Goal: Task Accomplishment & Management: Manage account settings

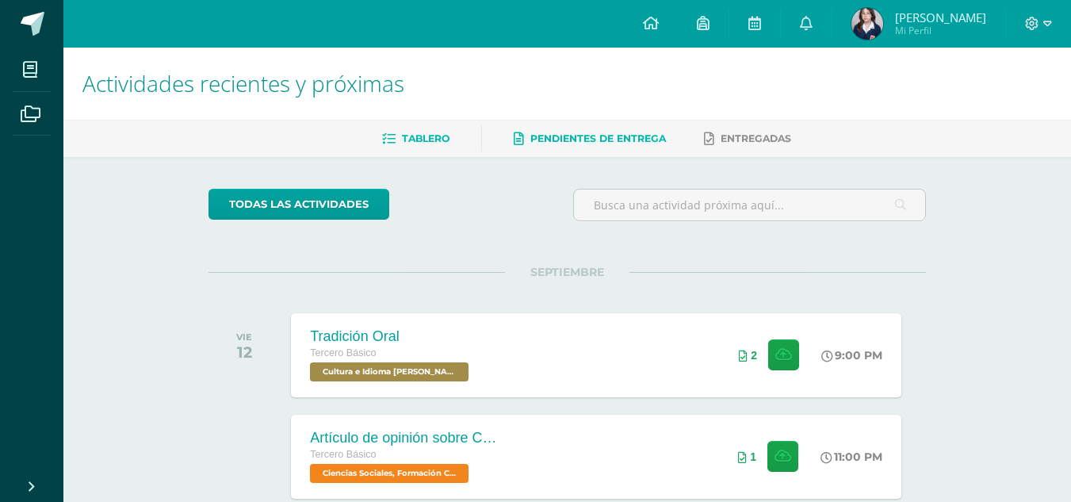
click at [601, 133] on span "Pendientes de entrega" at bounding box center [598, 138] width 136 height 12
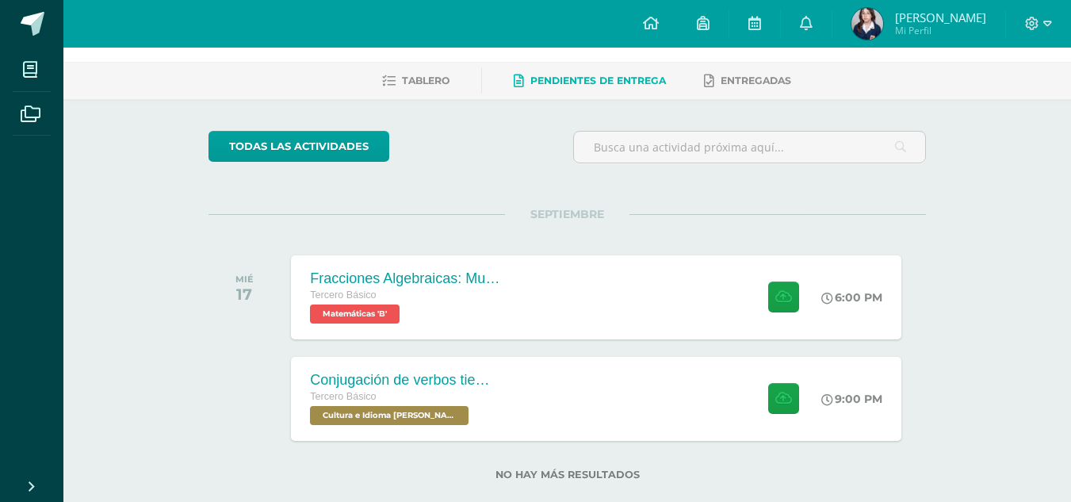
scroll to position [87, 0]
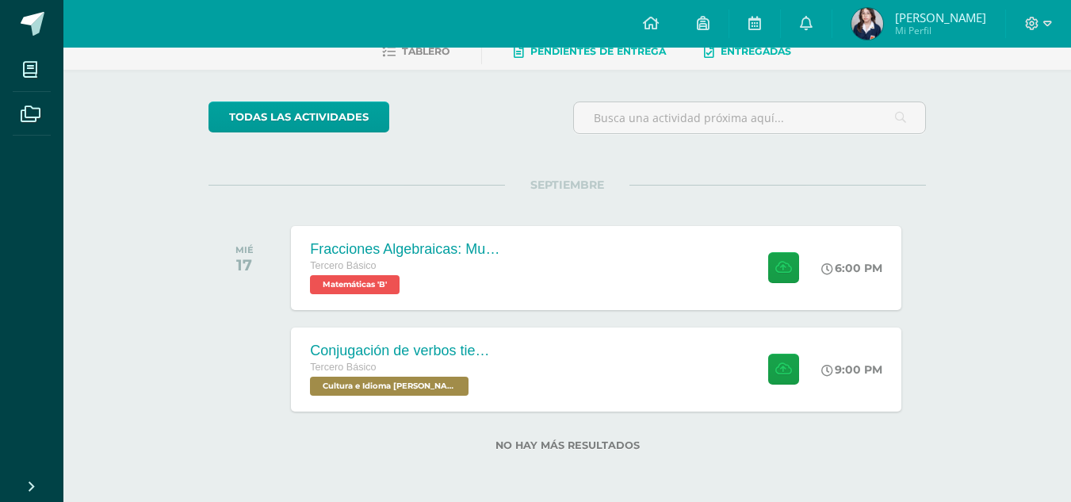
click at [738, 56] on span "Entregadas" at bounding box center [755, 51] width 71 height 12
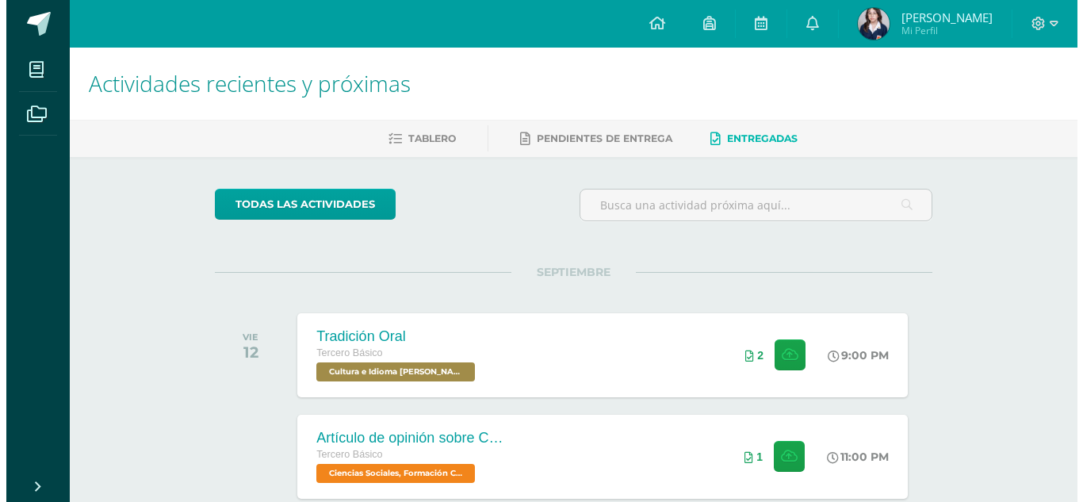
scroll to position [87, 0]
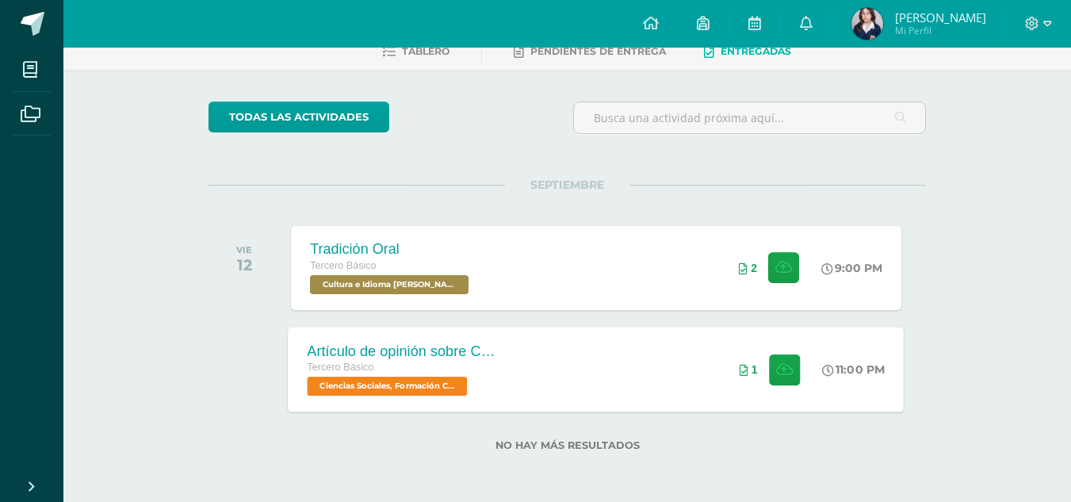
click at [658, 372] on div "Artículo de opinión sobre Conflicto Armado Interno Tercero Básico Ciencias Soci…" at bounding box center [596, 369] width 616 height 85
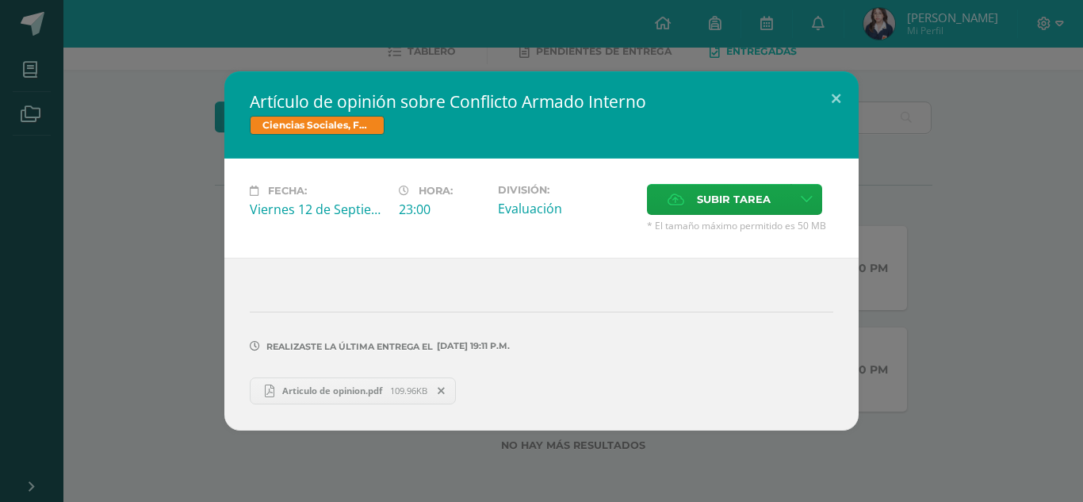
click at [438, 387] on span at bounding box center [441, 390] width 27 height 17
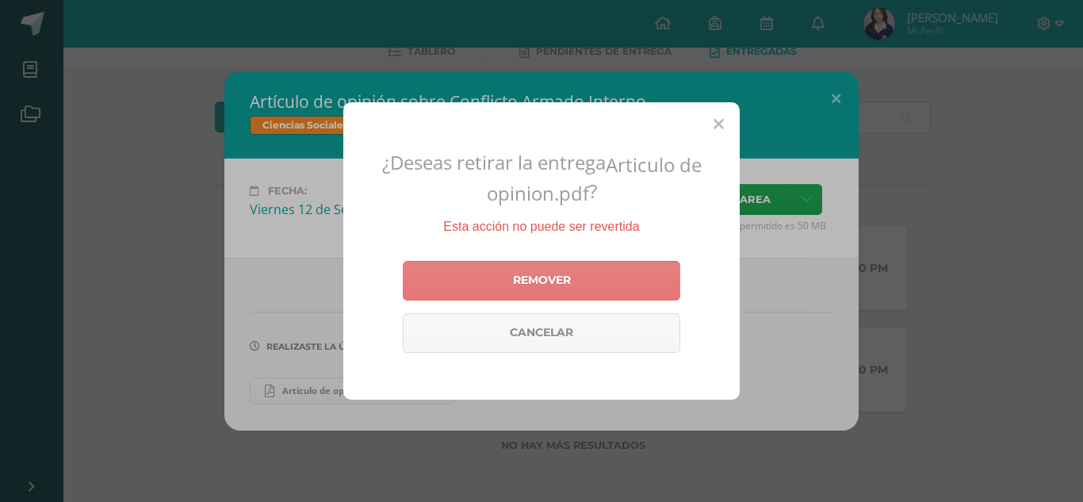
click at [585, 277] on link "Remover" at bounding box center [541, 281] width 277 height 40
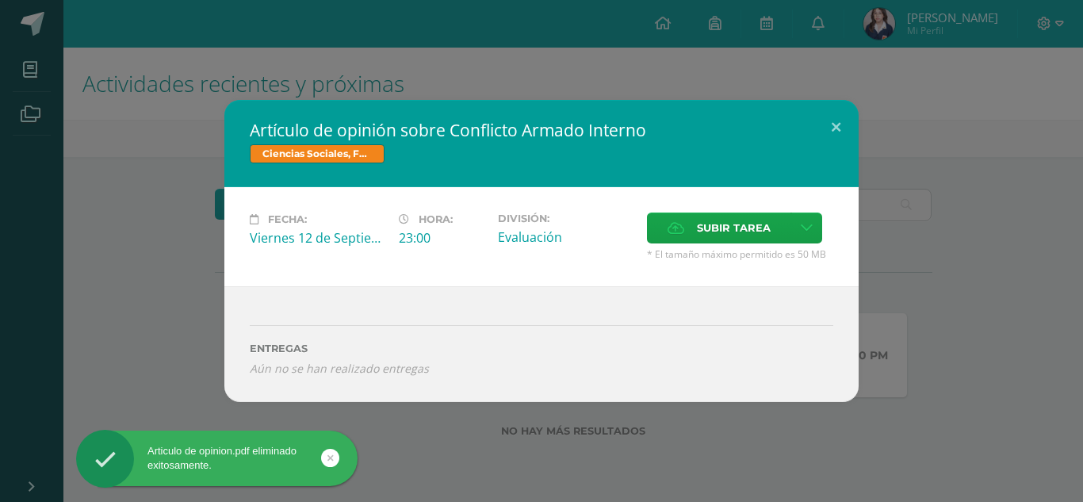
scroll to position [0, 0]
